Goal: Task Accomplishment & Management: Use online tool/utility

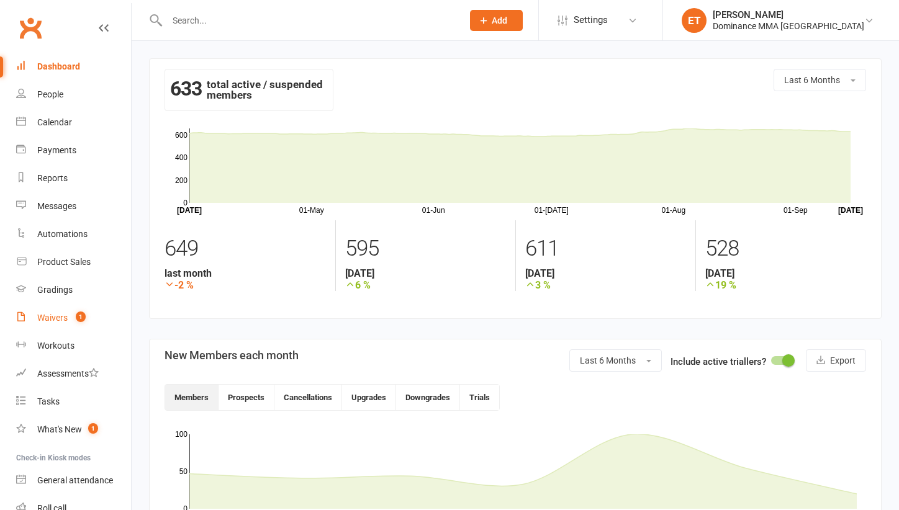
click at [80, 315] on span "1" at bounding box center [81, 317] width 10 height 11
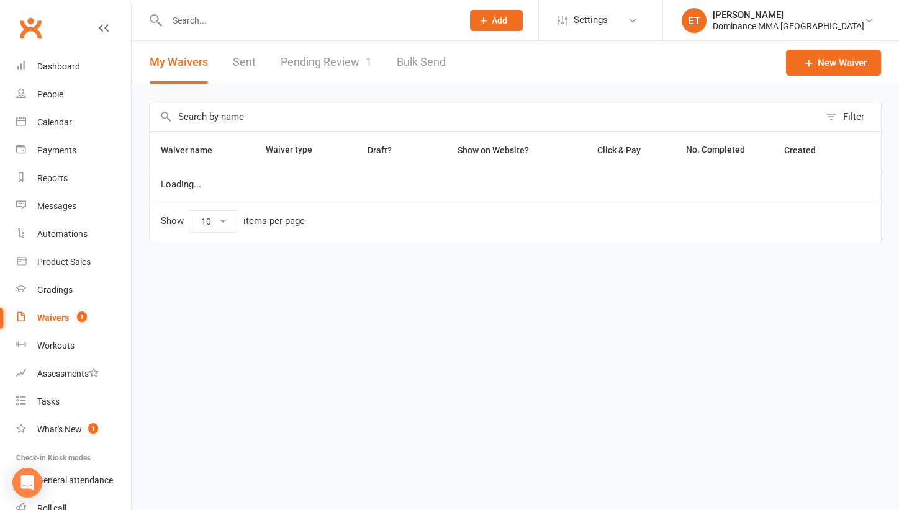
click at [315, 59] on link "Pending Review 1" at bounding box center [326, 62] width 91 height 43
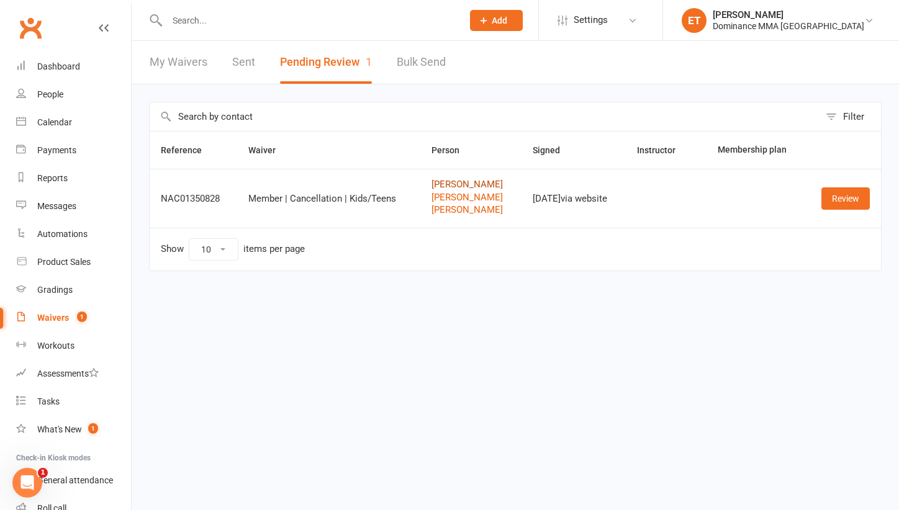
click at [451, 188] on link "Suong Le" at bounding box center [471, 184] width 79 height 11
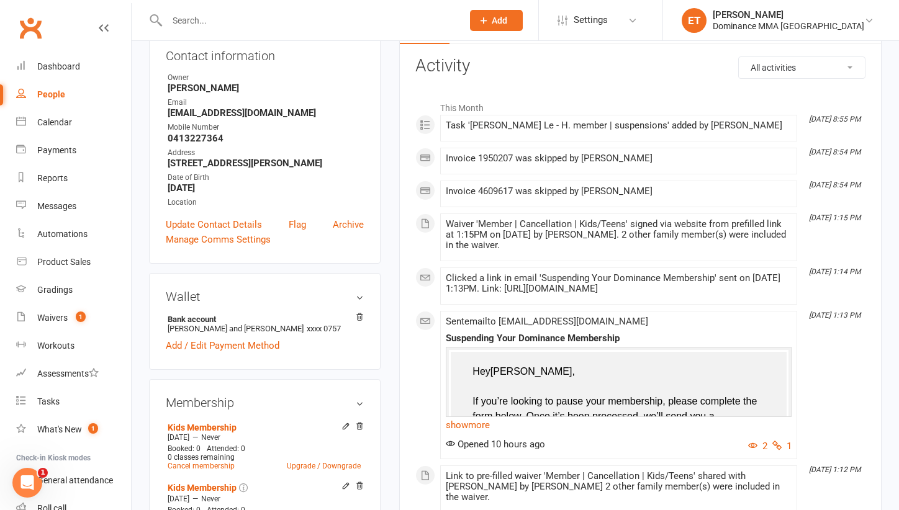
scroll to position [94, 0]
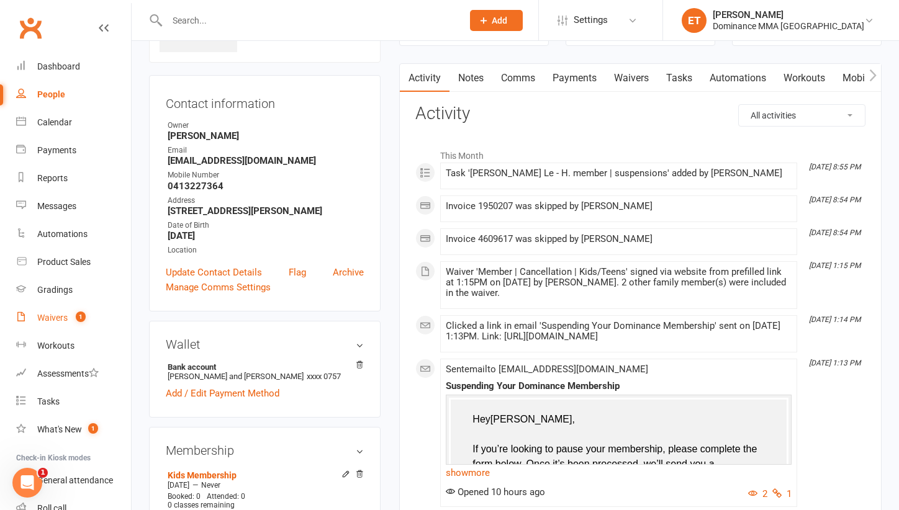
click at [57, 321] on div "Waivers" at bounding box center [52, 318] width 30 height 10
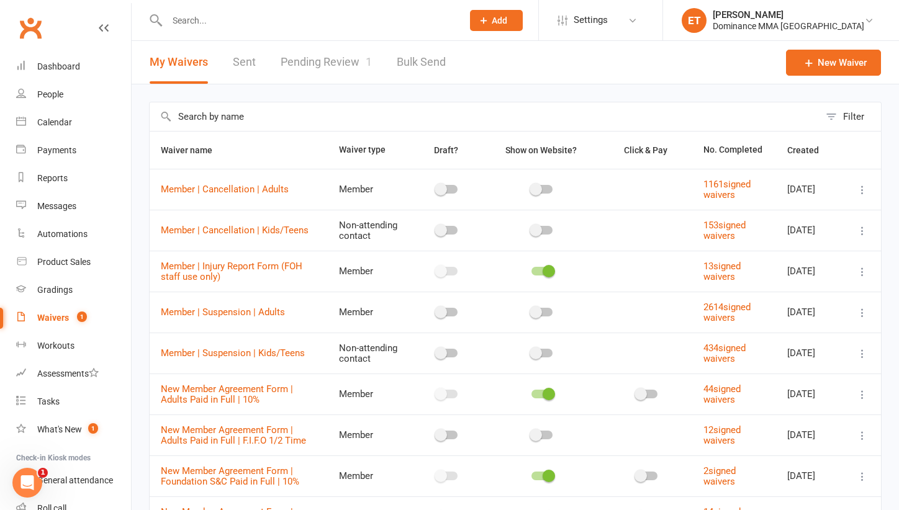
click at [361, 57] on link "Pending Review 1" at bounding box center [326, 62] width 91 height 43
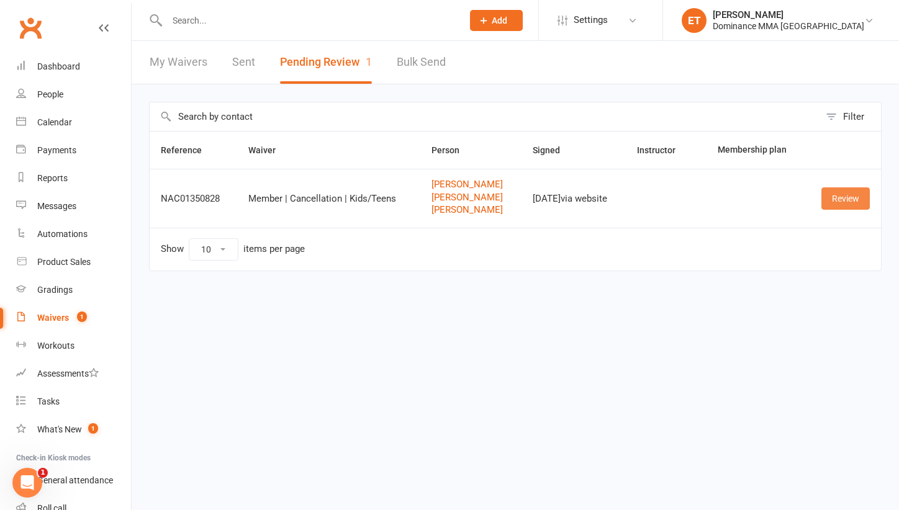
click at [838, 192] on link "Review" at bounding box center [845, 199] width 48 height 22
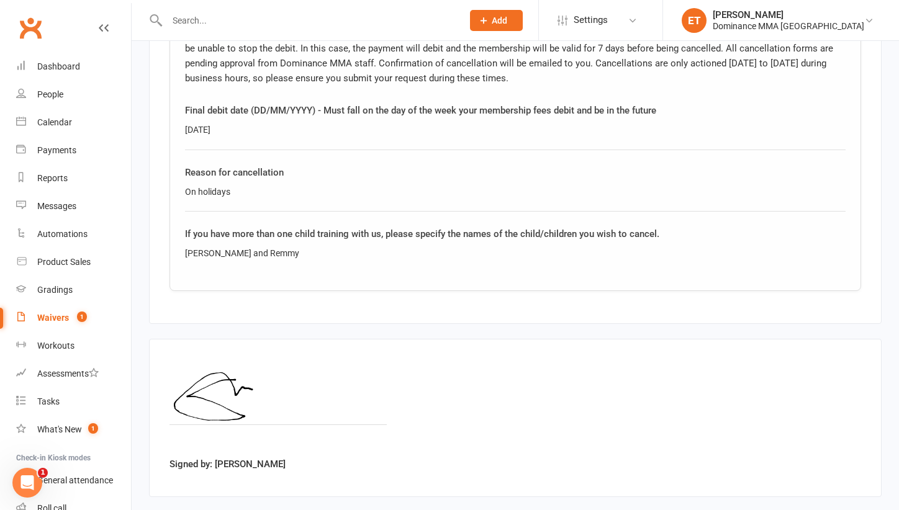
scroll to position [1601, 0]
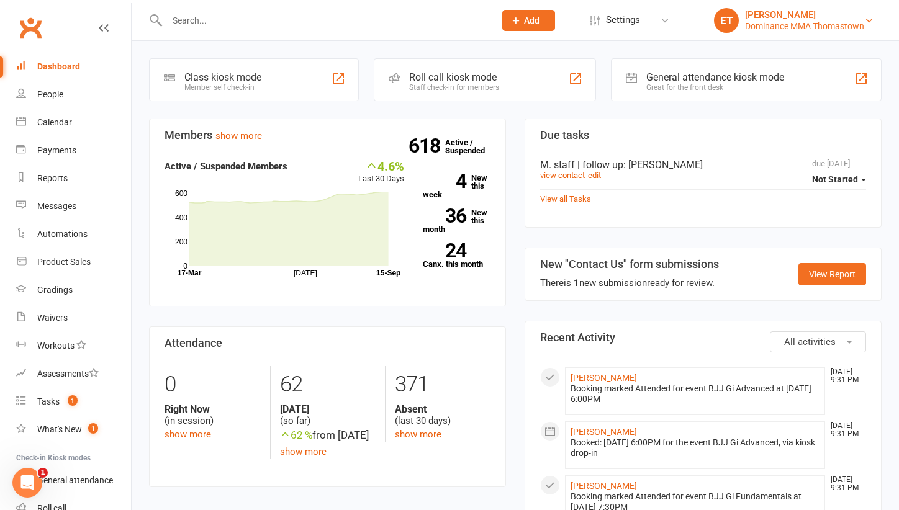
click at [769, 32] on link "ET Ellen T. Dominance MMA Thomastown" at bounding box center [797, 20] width 166 height 25
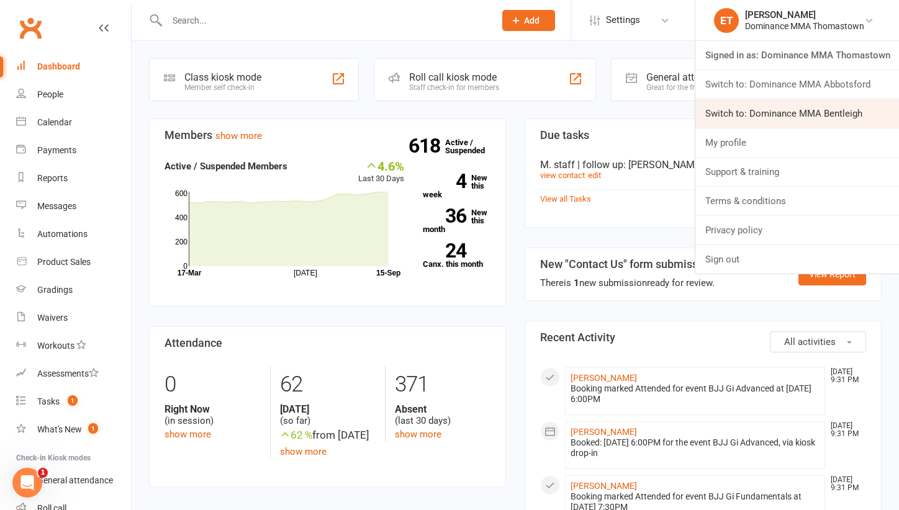
click at [789, 107] on link "Switch to: Dominance MMA Bentleigh" at bounding box center [797, 113] width 204 height 29
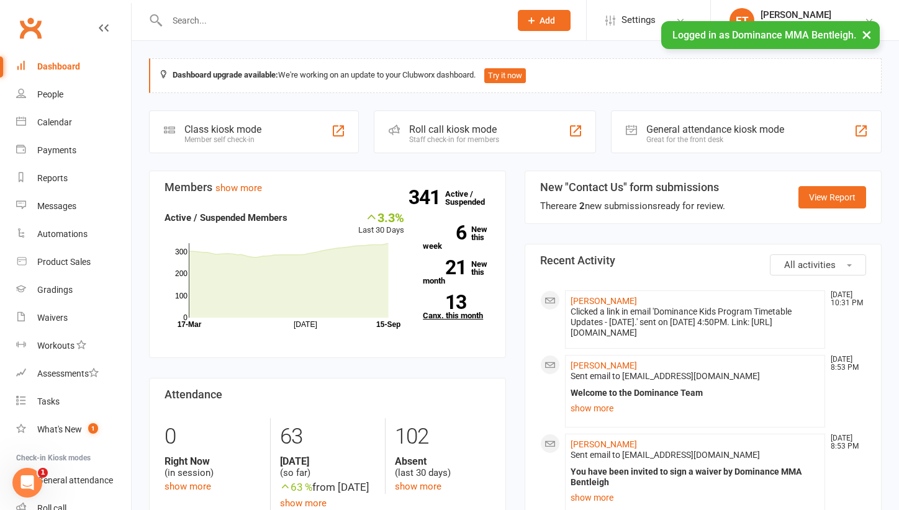
click at [470, 307] on link "13 Canx. this month" at bounding box center [457, 307] width 68 height 25
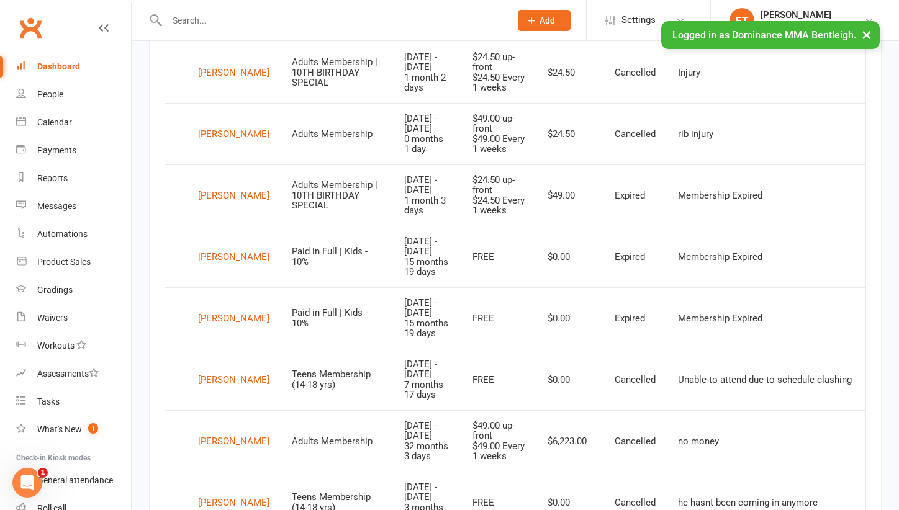
scroll to position [939, 0]
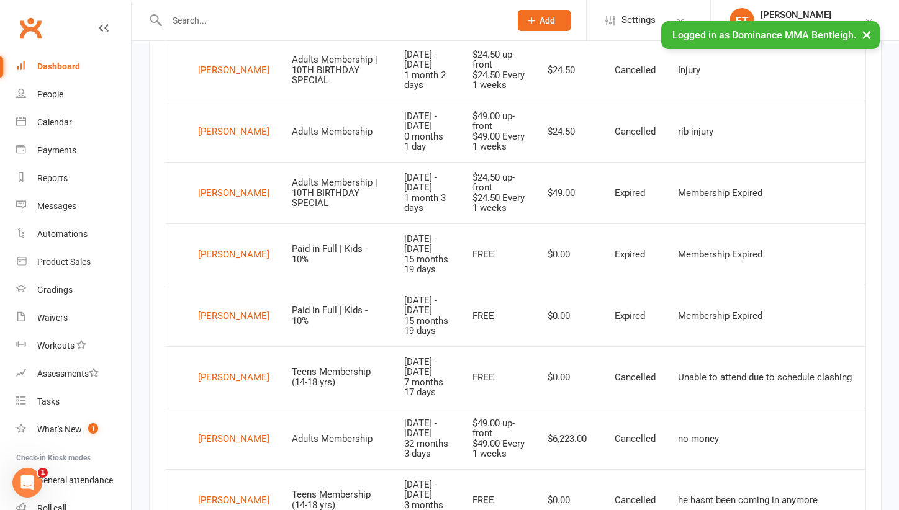
click at [57, 65] on div "Dashboard" at bounding box center [58, 66] width 43 height 10
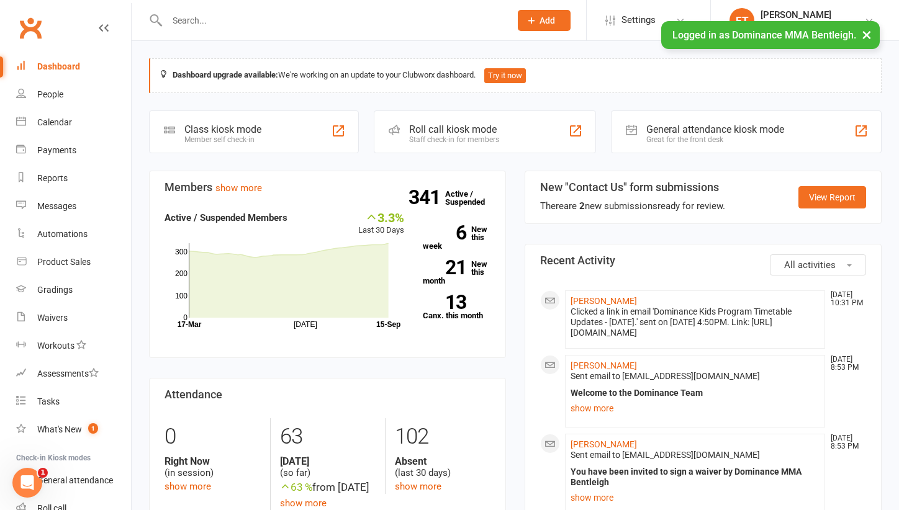
click at [869, 32] on button "×" at bounding box center [867, 34] width 22 height 27
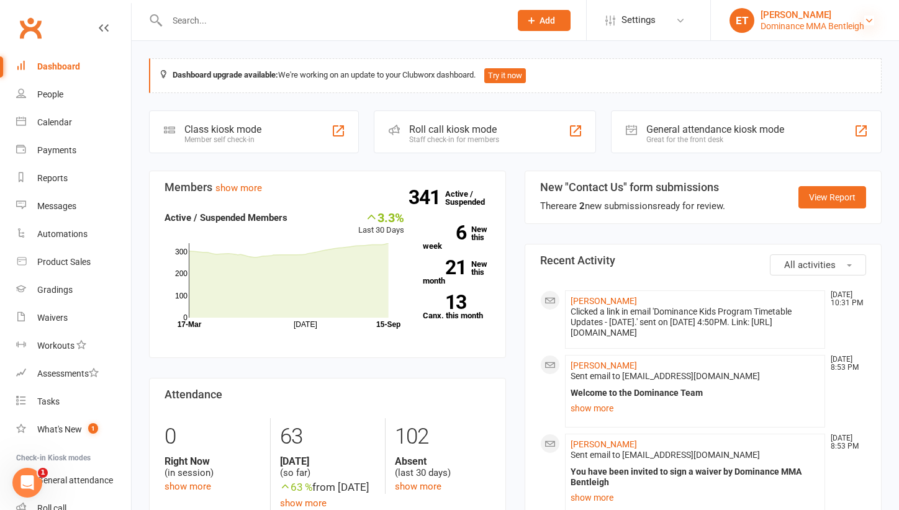
click at [873, 19] on icon at bounding box center [869, 21] width 10 height 10
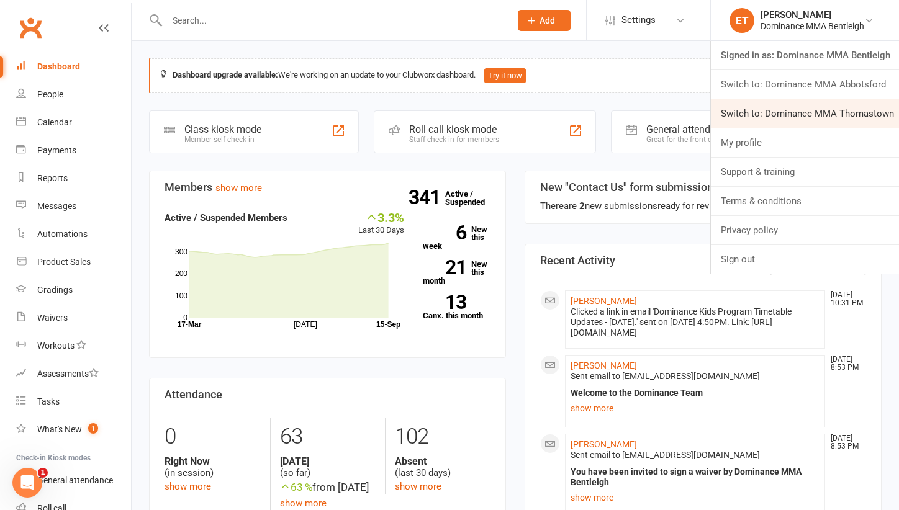
click at [835, 120] on link "Switch to: Dominance MMA Thomastown" at bounding box center [805, 113] width 188 height 29
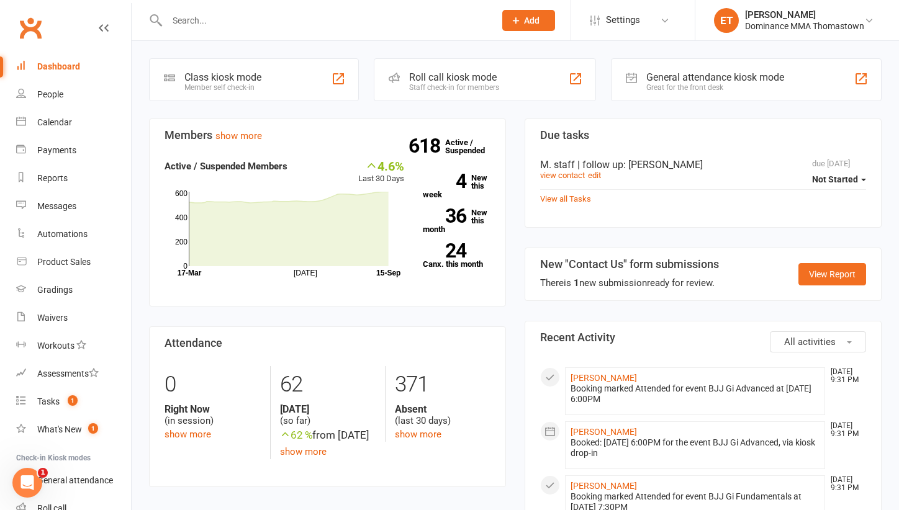
click at [185, 9] on div at bounding box center [317, 20] width 337 height 40
click at [185, 12] on input "text" at bounding box center [324, 20] width 323 height 17
paste input "[PERSON_NAME]"
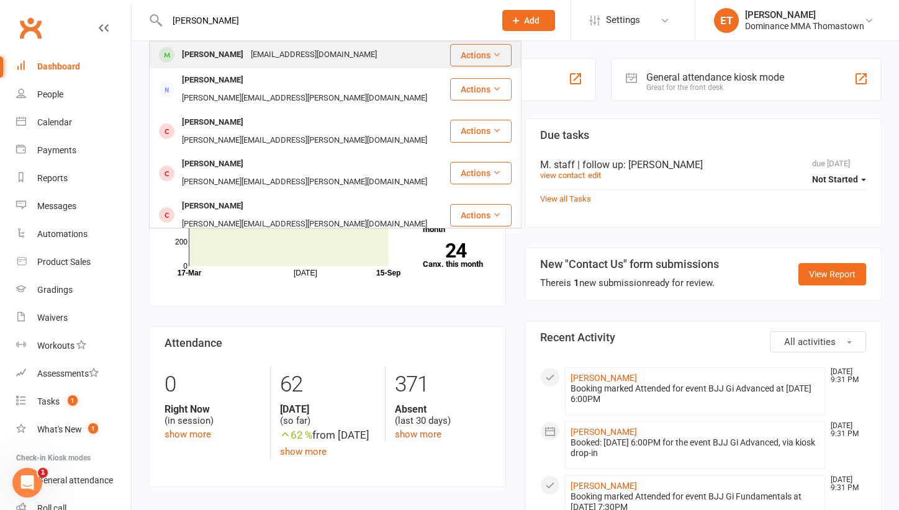
type input "[PERSON_NAME]"
click at [247, 47] on div "[EMAIL_ADDRESS][DOMAIN_NAME]" at bounding box center [313, 55] width 133 height 18
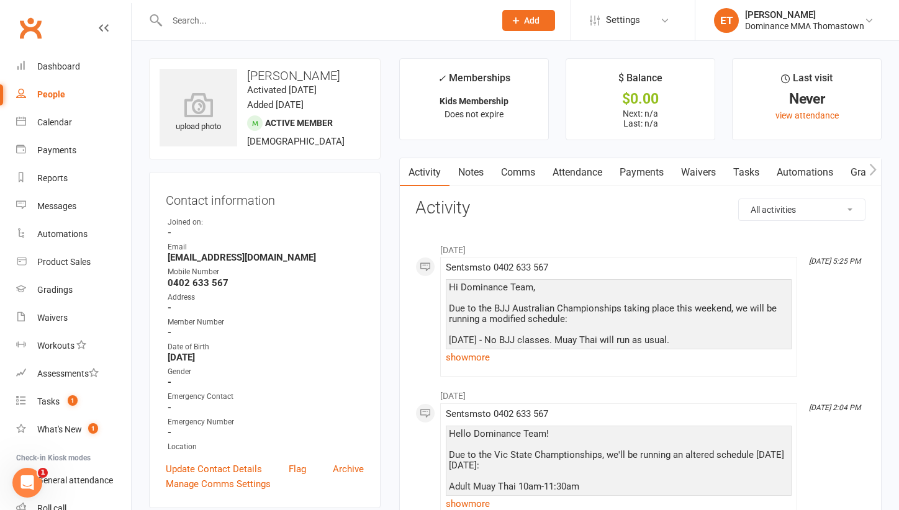
click at [484, 168] on link "Notes" at bounding box center [471, 172] width 43 height 29
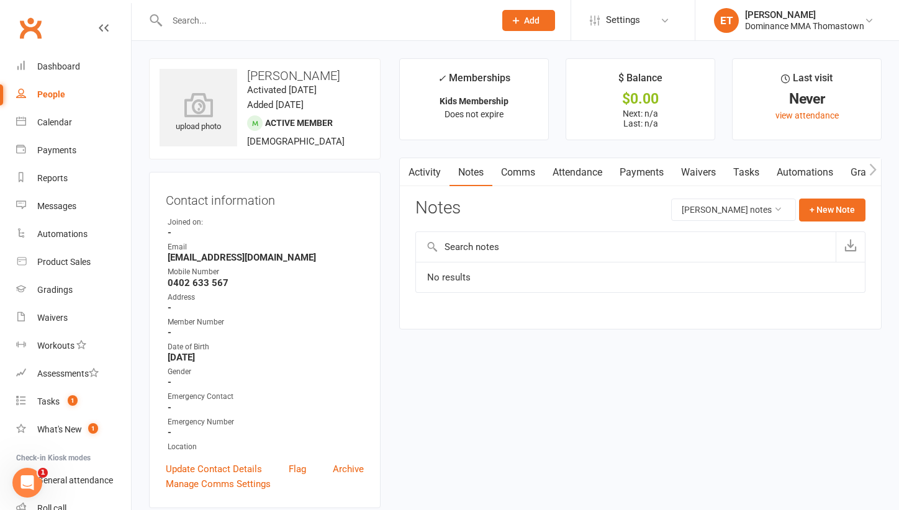
click at [578, 179] on link "Attendance" at bounding box center [577, 172] width 67 height 29
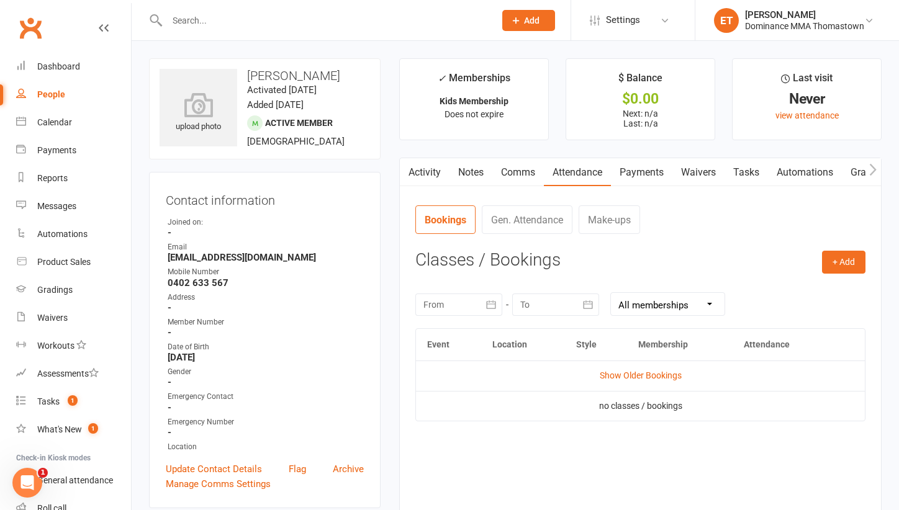
scroll to position [48, 0]
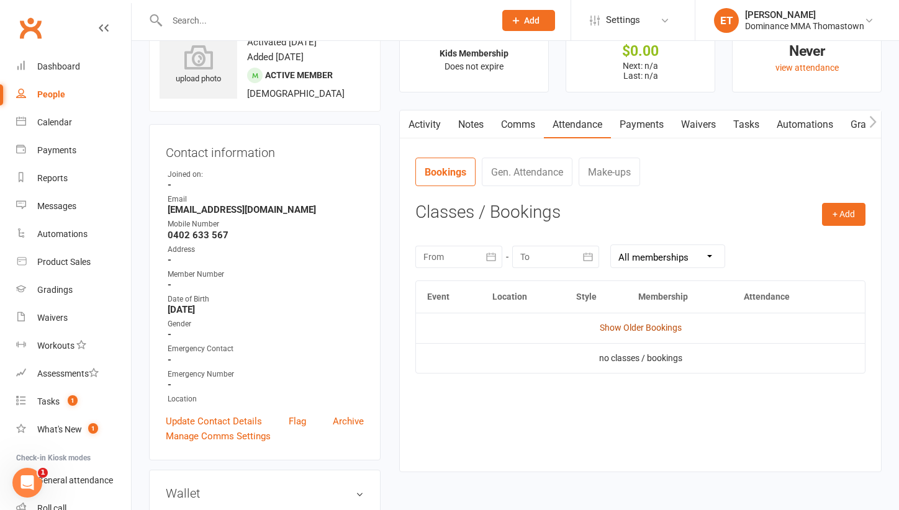
click at [632, 329] on link "Show Older Bookings" at bounding box center [641, 328] width 82 height 10
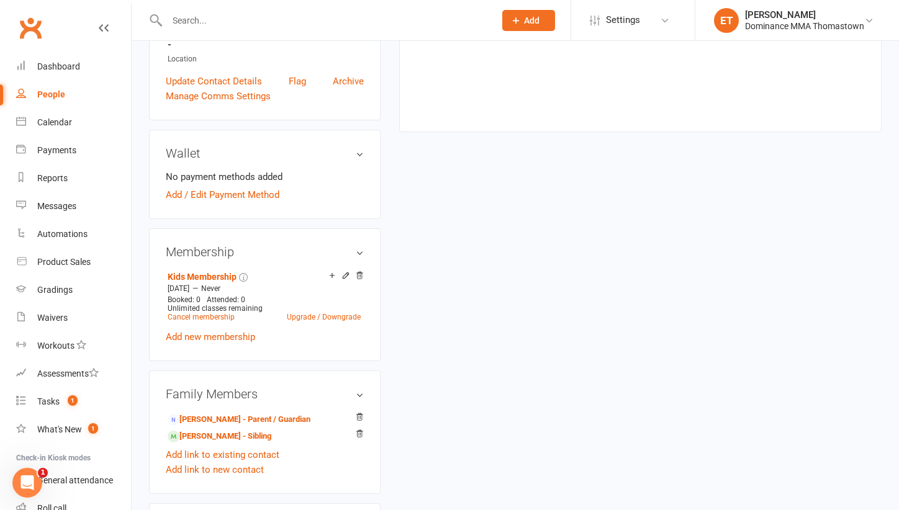
scroll to position [389, 0]
click at [230, 411] on li "[PERSON_NAME] - Parent / Guardian" at bounding box center [265, 418] width 198 height 17
click at [233, 414] on link "[PERSON_NAME] - Parent / Guardian" at bounding box center [239, 419] width 143 height 13
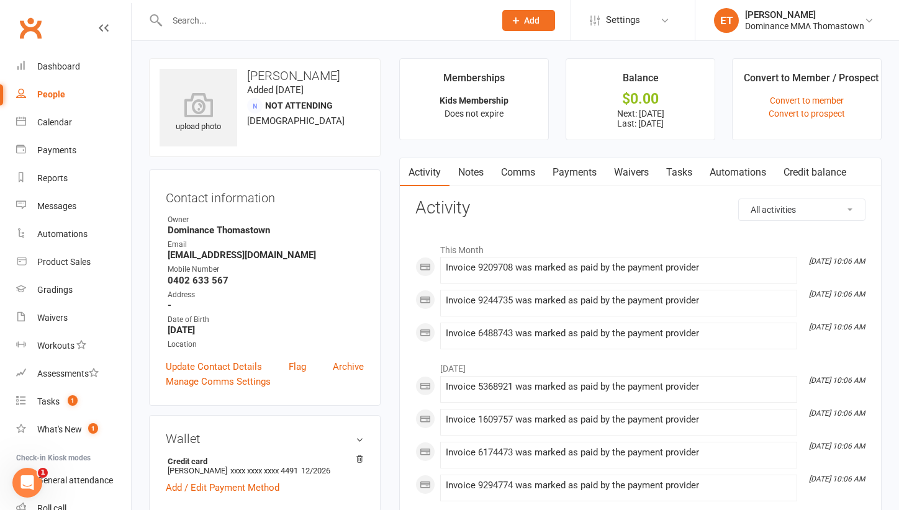
click at [468, 183] on link "Notes" at bounding box center [471, 172] width 43 height 29
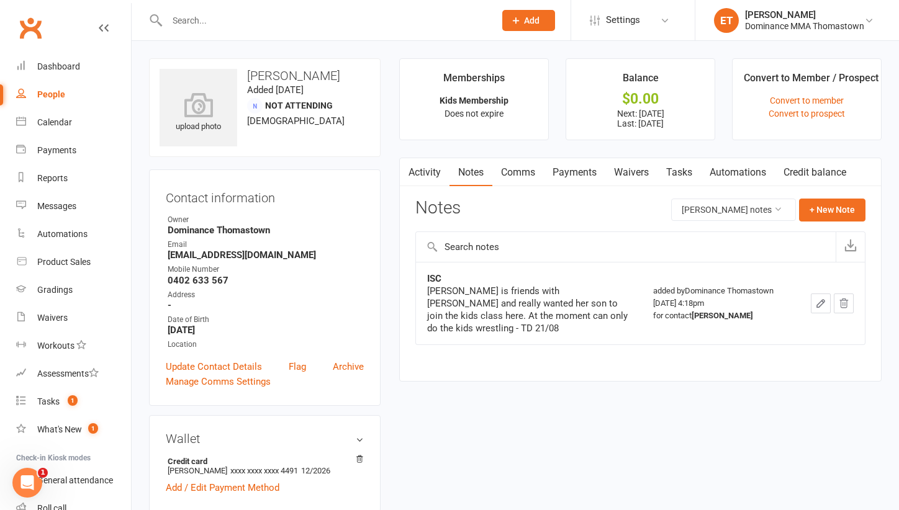
click at [238, 25] on input "text" at bounding box center [324, 20] width 323 height 17
paste input "[PERSON_NAME]"
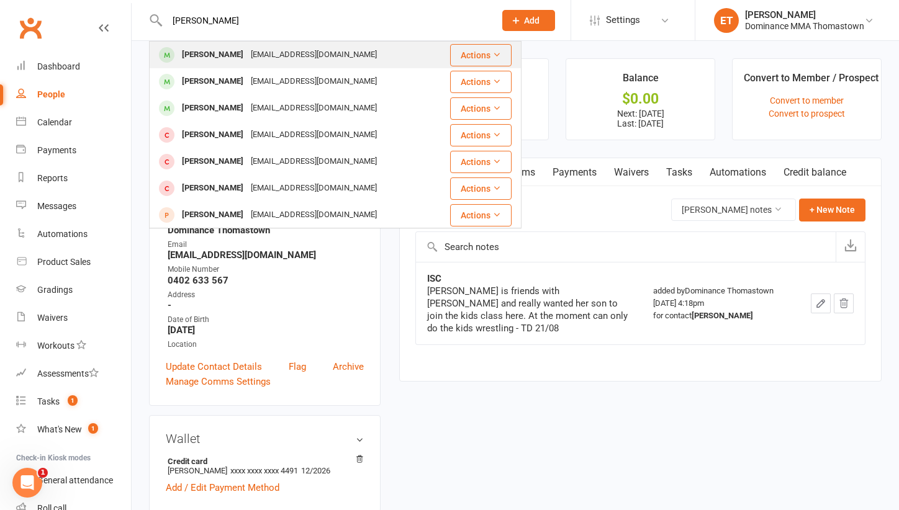
type input "[PERSON_NAME]"
click at [249, 50] on div "[EMAIL_ADDRESS][DOMAIN_NAME]" at bounding box center [313, 55] width 133 height 18
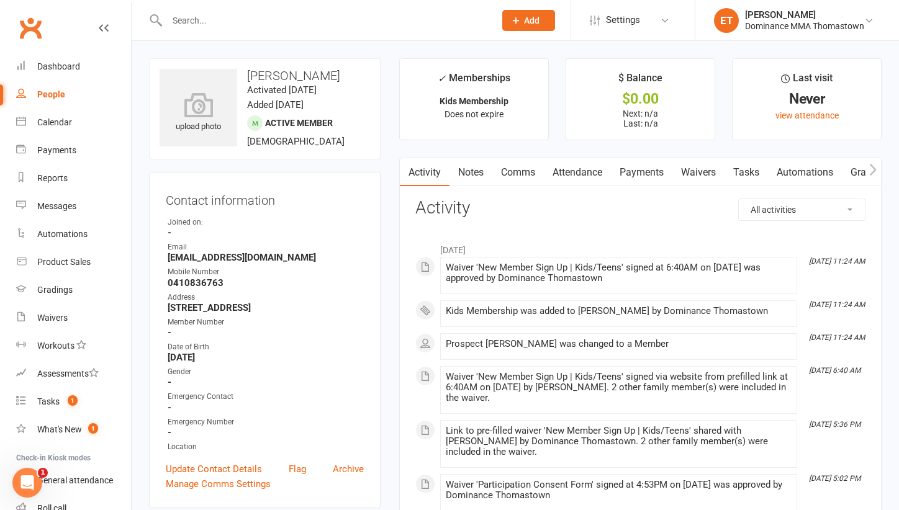
click at [457, 188] on div "Activity Notes Comms Attendance Payments Waivers Tasks Automations Gradings / P…" at bounding box center [640, 410] width 482 height 504
click at [474, 176] on link "Notes" at bounding box center [471, 172] width 43 height 29
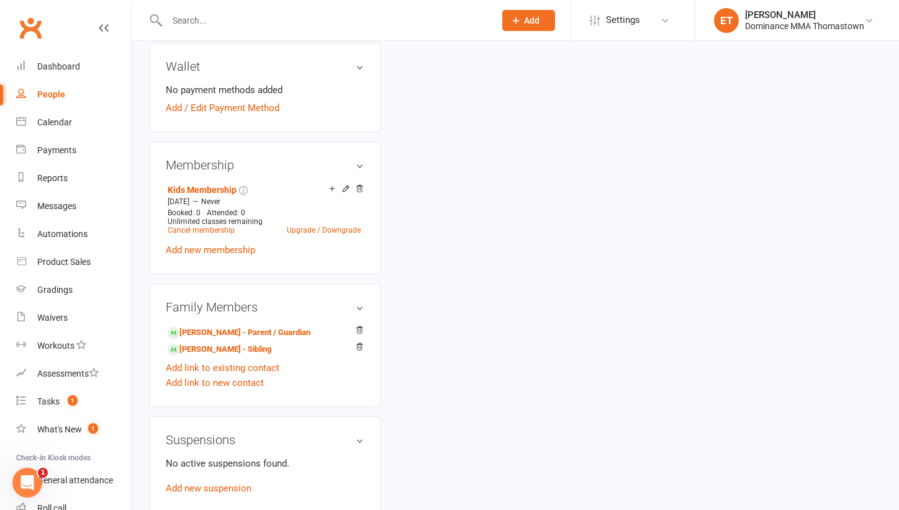
scroll to position [490, 0]
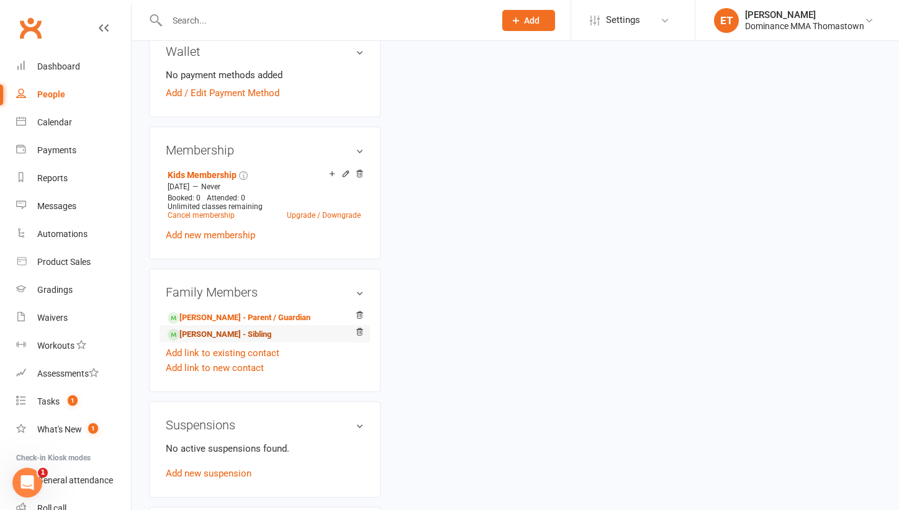
click at [225, 331] on link "[PERSON_NAME] - Sibling" at bounding box center [220, 334] width 104 height 13
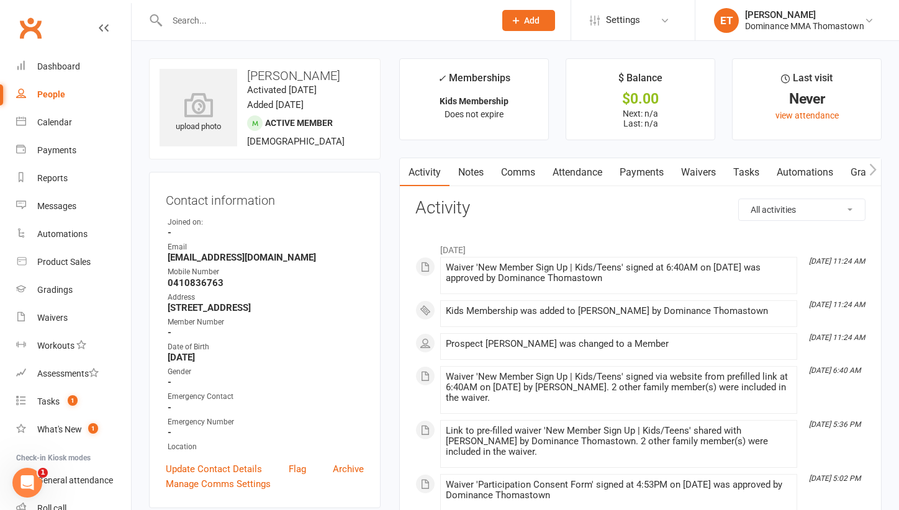
click at [481, 168] on link "Notes" at bounding box center [471, 172] width 43 height 29
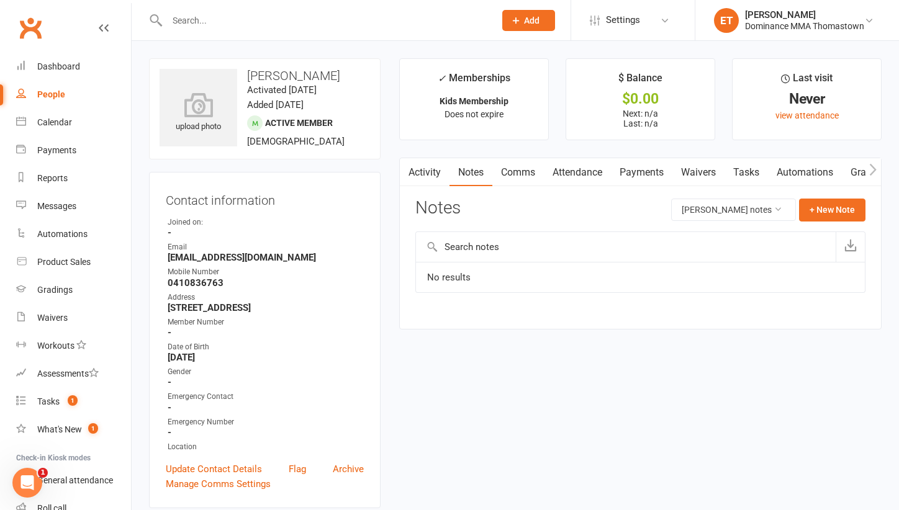
click at [440, 163] on link "Activity" at bounding box center [425, 172] width 50 height 29
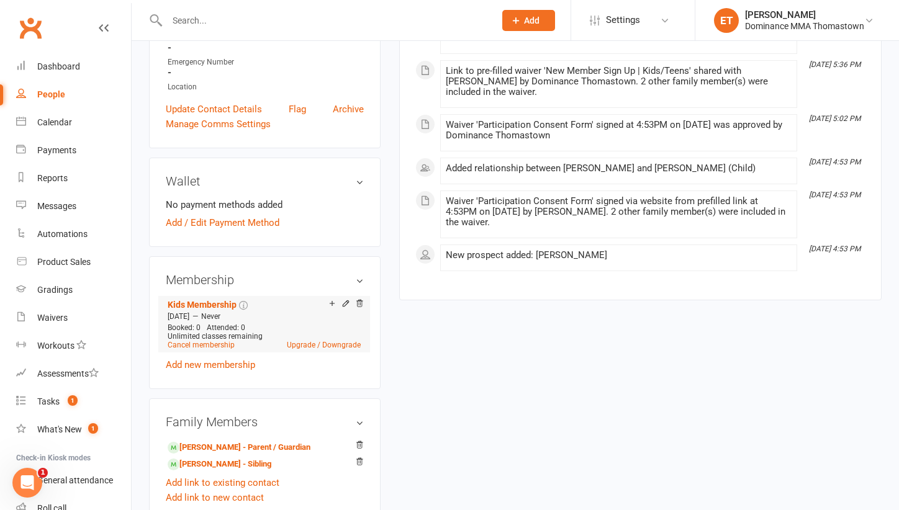
scroll to position [361, 0]
click at [202, 441] on link "[PERSON_NAME] - Parent / Guardian" at bounding box center [239, 447] width 143 height 13
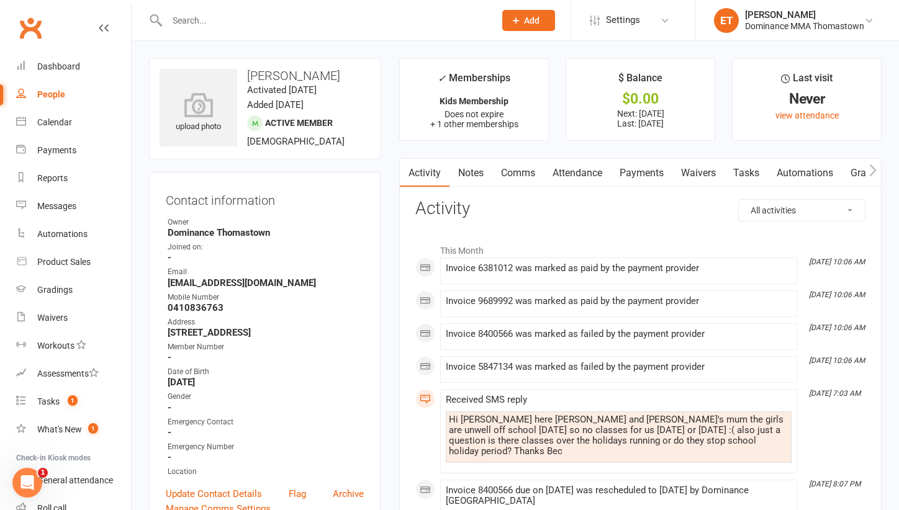
click at [468, 176] on link "Notes" at bounding box center [471, 173] width 43 height 29
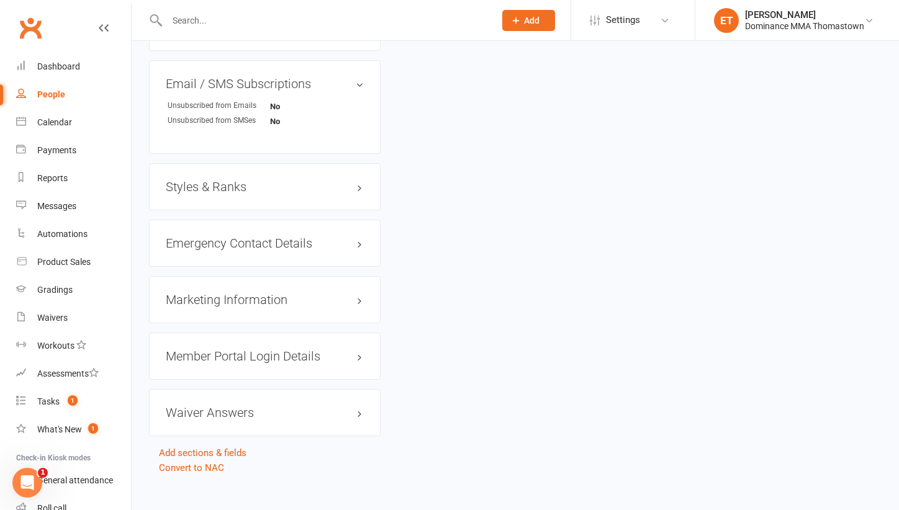
scroll to position [1030, 0]
click at [202, 468] on link "Convert to NAC" at bounding box center [191, 466] width 65 height 11
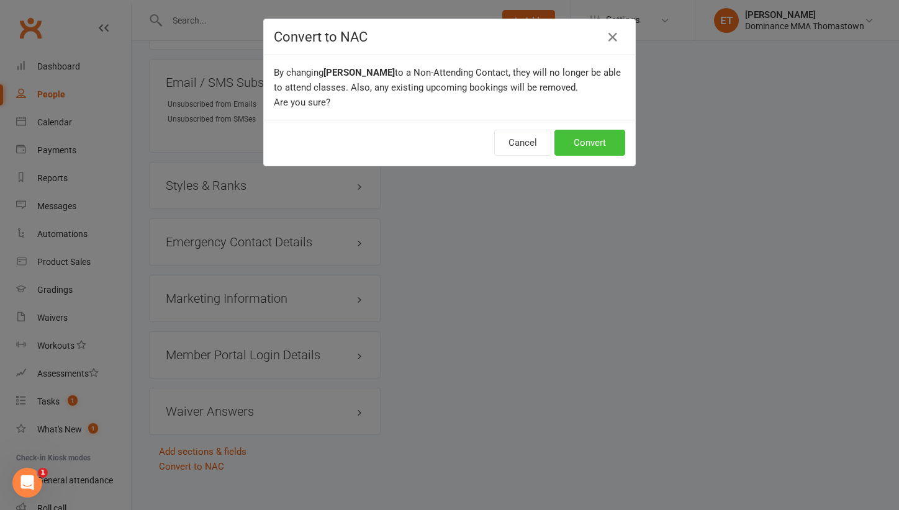
click at [570, 152] on button "Convert" at bounding box center [589, 143] width 71 height 26
